Goal: Transaction & Acquisition: Purchase product/service

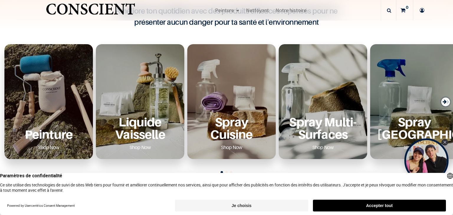
scroll to position [177, 0]
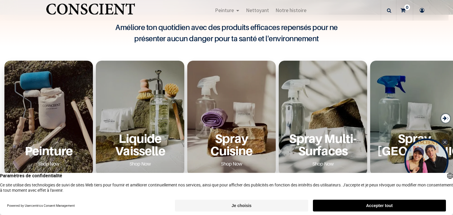
click at [48, 121] on div "Peinture Shop Now" at bounding box center [48, 118] width 89 height 115
click at [53, 114] on div "Peinture Shop Now" at bounding box center [48, 118] width 89 height 115
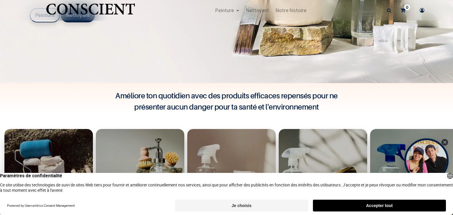
scroll to position [89, 0]
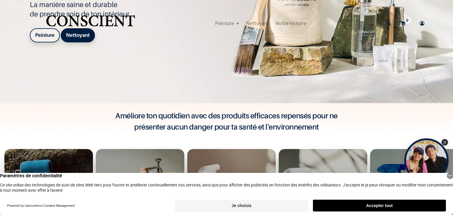
drag, startPoint x: 43, startPoint y: 31, endPoint x: 42, endPoint y: 35, distance: 4.2
click at [42, 33] on div "Peinture Shop Inspiration new Blog" at bounding box center [224, 23] width 413 height 23
click at [42, 37] on b "Peinture" at bounding box center [44, 35] width 19 height 6
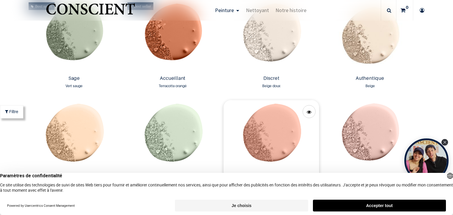
scroll to position [502, 0]
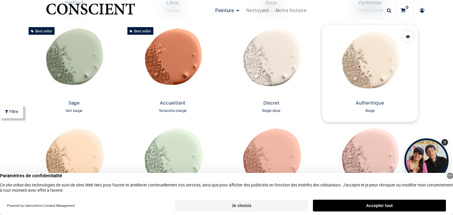
click at [374, 71] on img at bounding box center [370, 61] width 96 height 73
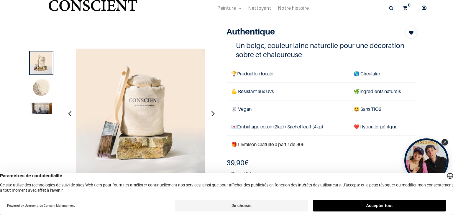
scroll to position [30, 0]
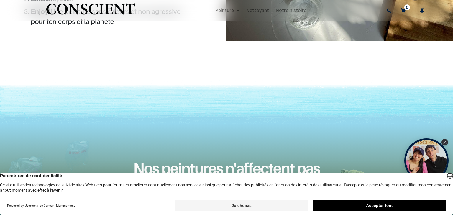
scroll to position [649, 0]
